Goal: Information Seeking & Learning: Learn about a topic

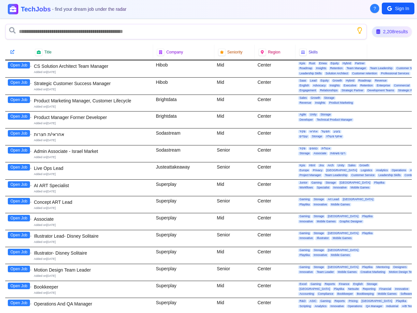
click at [209, 156] on div "Sodastream" at bounding box center [183, 153] width 61 height 17
click at [375, 8] on span "?" at bounding box center [375, 8] width 3 height 7
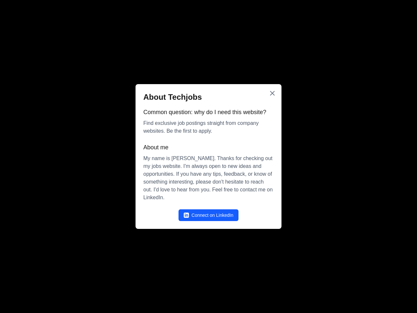
click at [398, 8] on div at bounding box center [208, 156] width 417 height 313
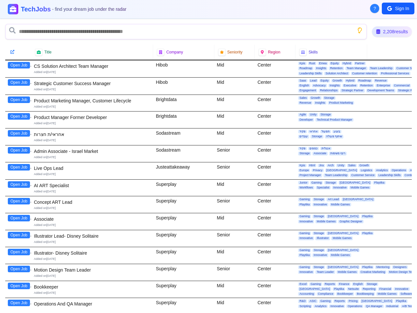
click at [358, 30] on icon "Show search tips" at bounding box center [359, 30] width 7 height 7
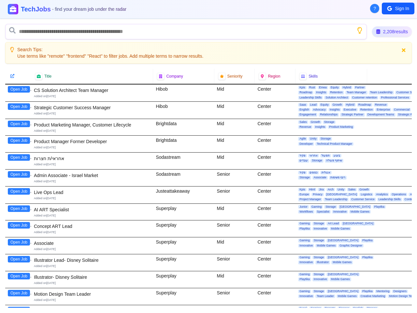
click at [19, 65] on div "2,208 results Search Tips: Use terms like "remote" "frontend" "React" to filter…" at bounding box center [208, 166] width 417 height 294
click at [19, 82] on div at bounding box center [18, 76] width 26 height 15
click at [19, 100] on div "Open Job" at bounding box center [18, 92] width 26 height 17
click at [19, 116] on div "Open Job" at bounding box center [18, 110] width 26 height 17
click at [19, 133] on div "Open Job" at bounding box center [18, 127] width 26 height 17
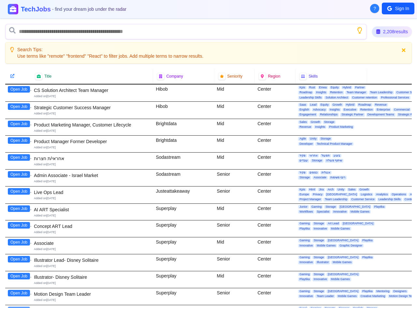
click at [19, 150] on div "Open Job" at bounding box center [18, 144] width 26 height 17
